Goal: Find specific page/section: Find specific page/section

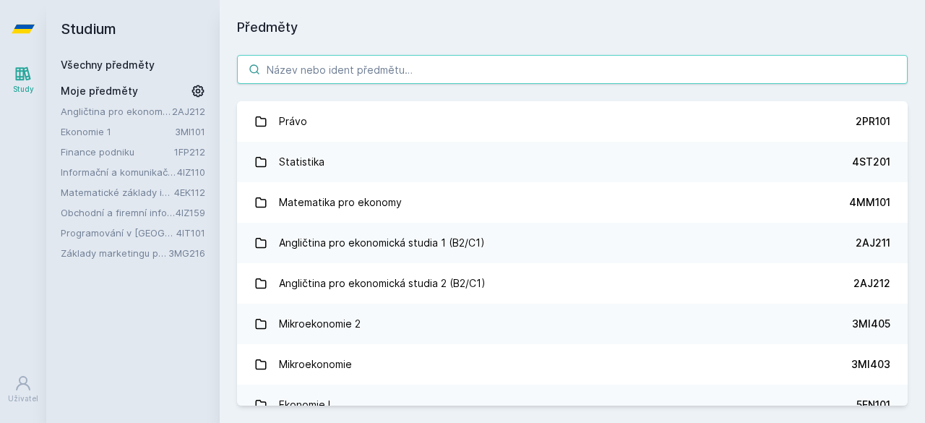
click at [368, 66] on input "search" at bounding box center [572, 69] width 670 height 29
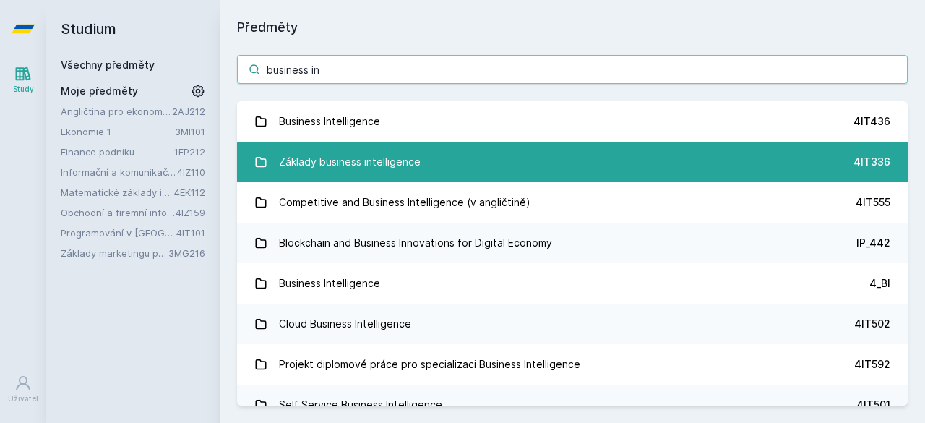
type input "business in"
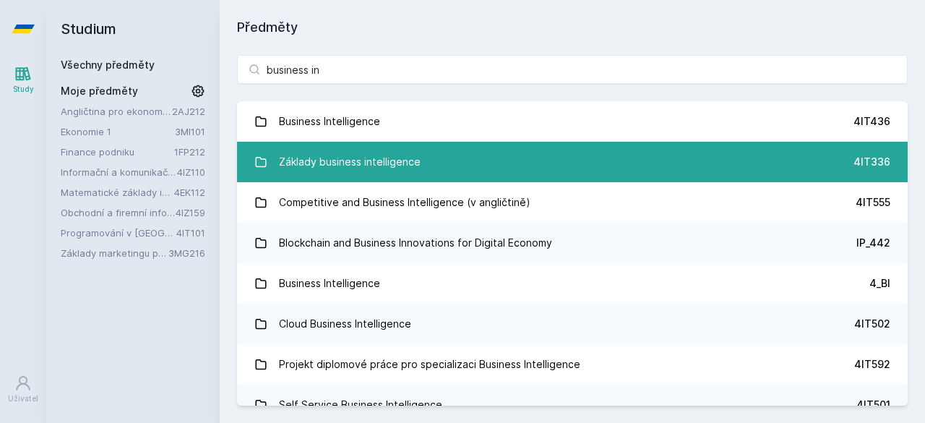
click at [435, 158] on link "Základy business intelligence 4IT336" at bounding box center [572, 162] width 670 height 40
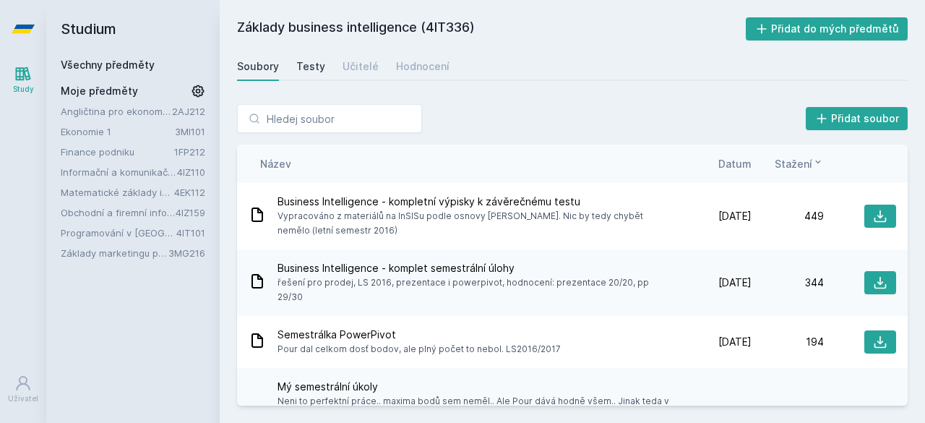
click at [313, 70] on div "Testy" at bounding box center [310, 66] width 29 height 14
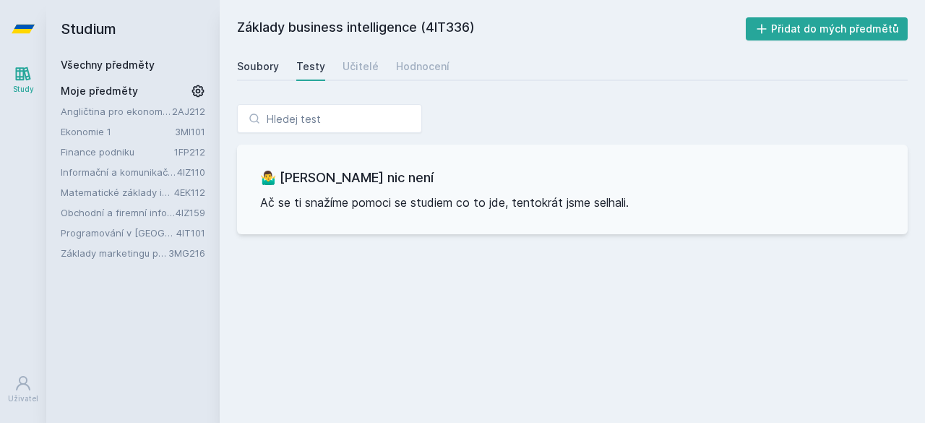
click at [271, 67] on div "Soubory" at bounding box center [258, 66] width 42 height 14
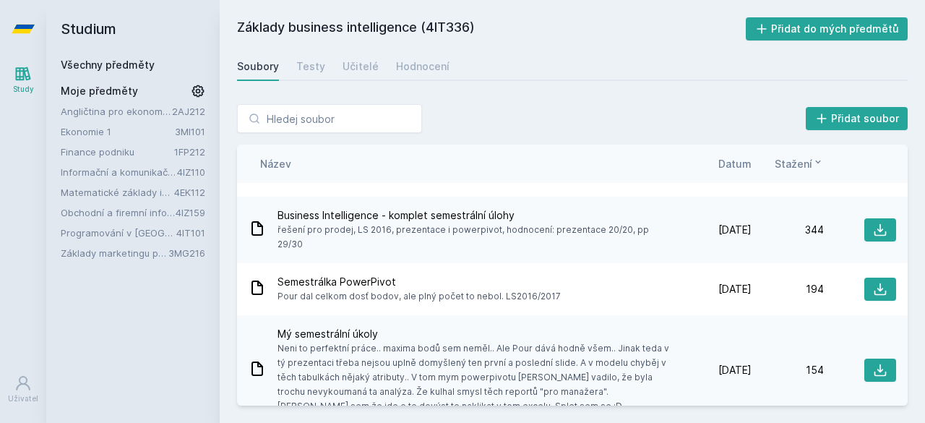
scroll to position [51, 0]
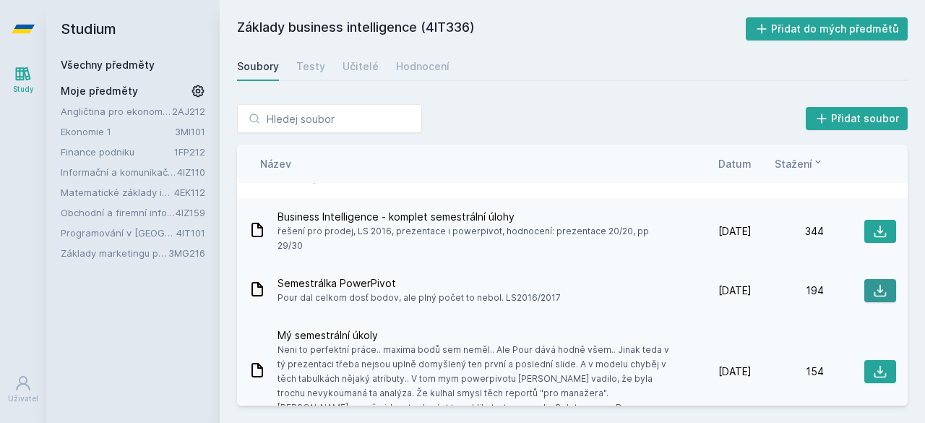
click at [874, 285] on icon at bounding box center [880, 291] width 12 height 12
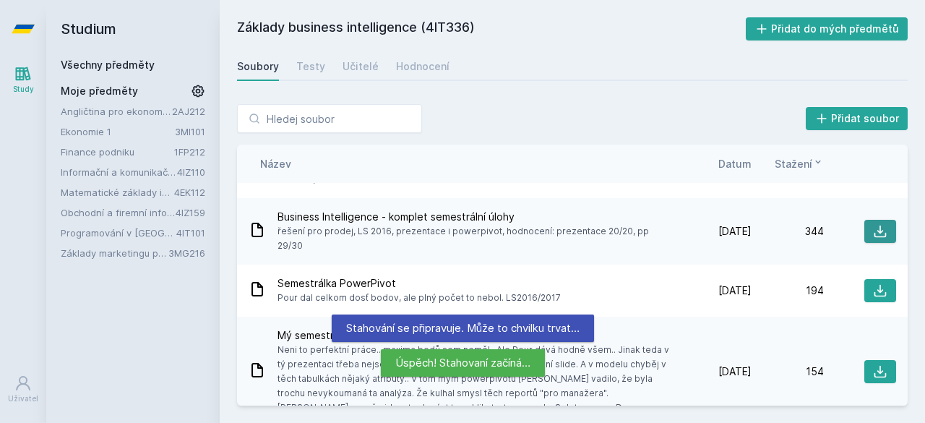
click at [874, 227] on icon at bounding box center [880, 231] width 14 height 14
